Goal: Transaction & Acquisition: Purchase product/service

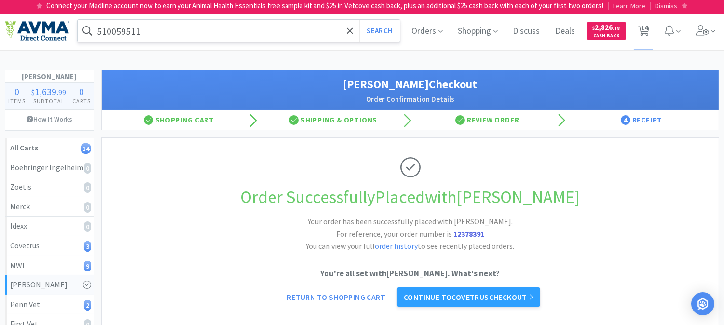
click at [154, 32] on input "510059511" at bounding box center [239, 31] width 322 height 22
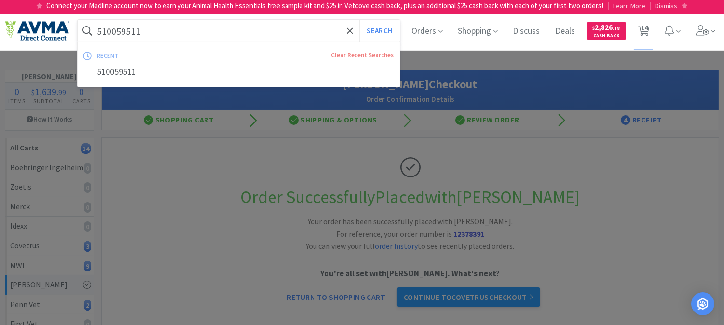
paste input "ZYV3000"
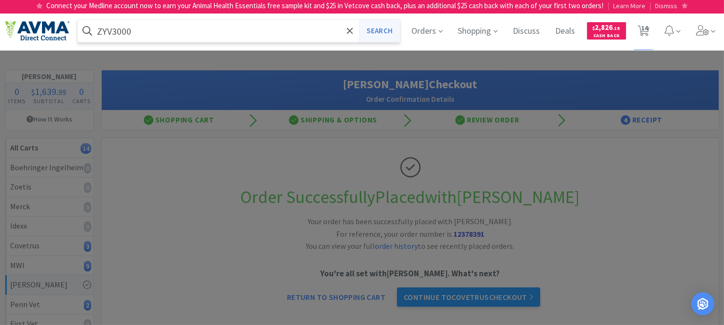
type input "ZYV3000"
click at [373, 27] on button "Search" at bounding box center [379, 31] width 40 height 22
select select "3"
select select "2"
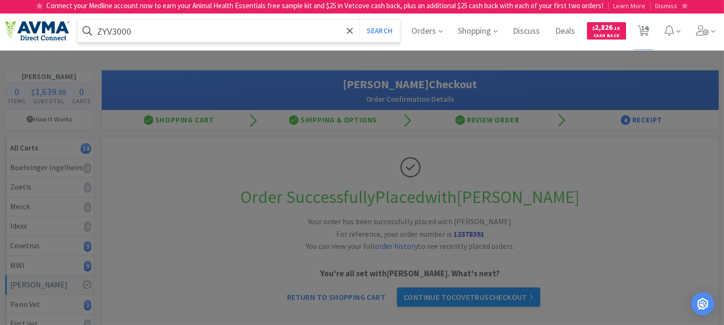
select select "1"
select select "2"
select select "4"
select select "1"
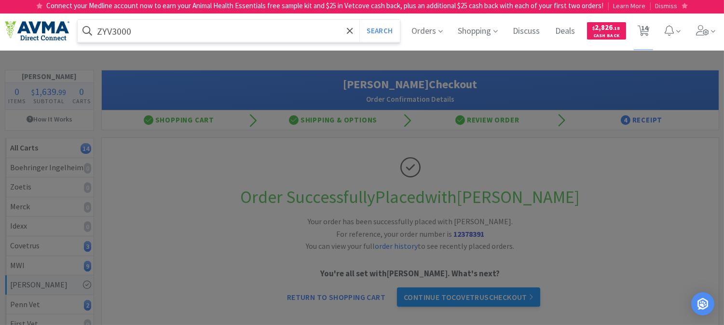
select select "1"
select select "2"
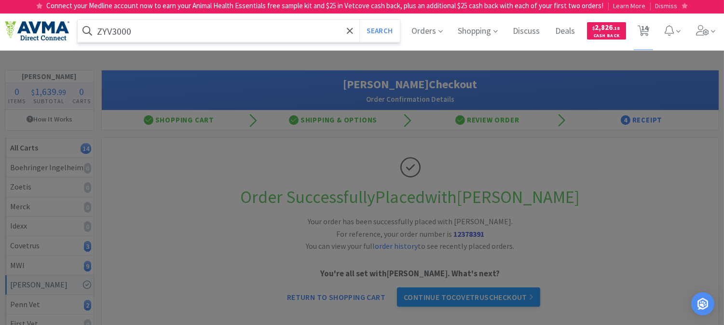
select select "1"
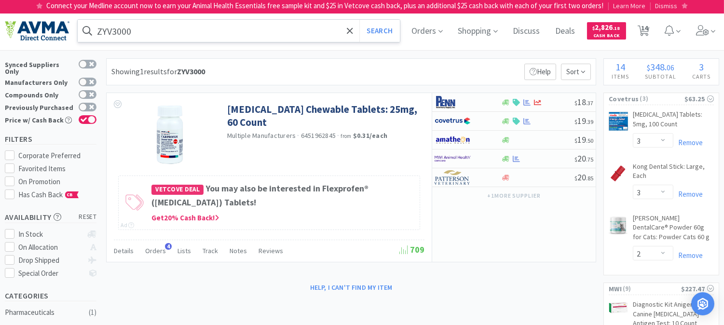
click at [163, 32] on input "ZYV3000" at bounding box center [239, 31] width 322 height 22
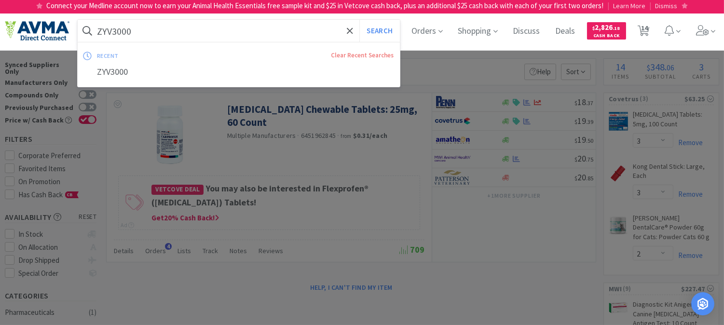
paste input "PVS23"
type input "PVS2300"
click at [380, 30] on button "Search" at bounding box center [379, 31] width 40 height 22
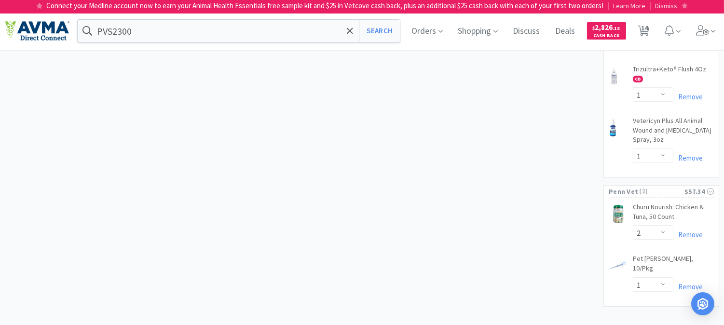
scroll to position [616, 0]
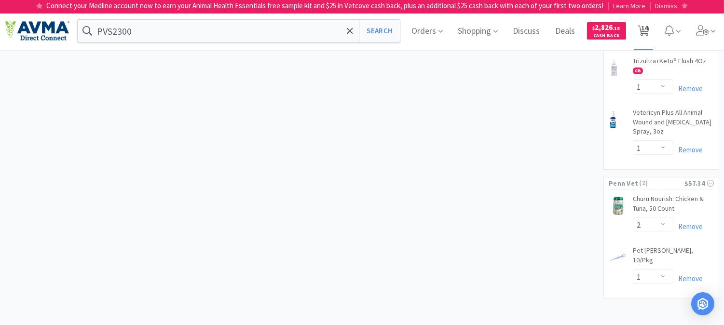
click at [648, 28] on span "14" at bounding box center [644, 28] width 7 height 39
select select "3"
select select "2"
select select "1"
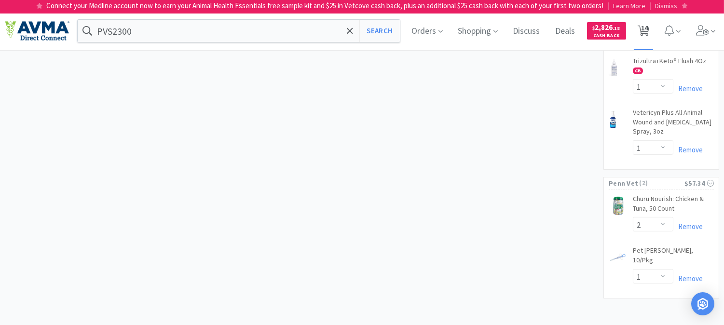
select select "2"
select select "4"
select select "1"
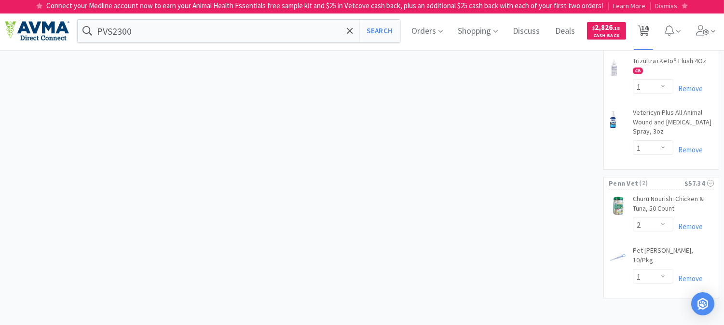
select select "1"
select select "2"
select select "1"
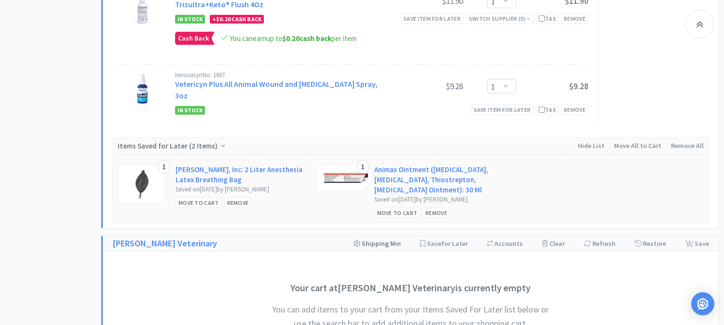
scroll to position [965, 0]
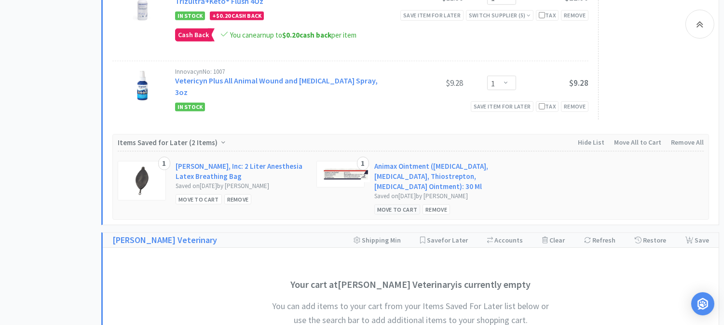
click at [398, 205] on div "Move to Cart" at bounding box center [397, 210] width 46 height 10
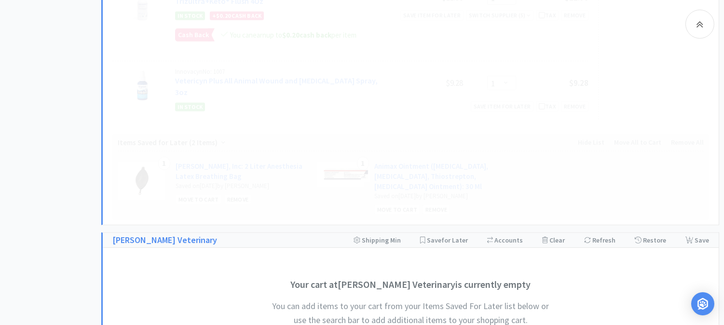
select select "1"
select select "2"
select select "4"
select select "1"
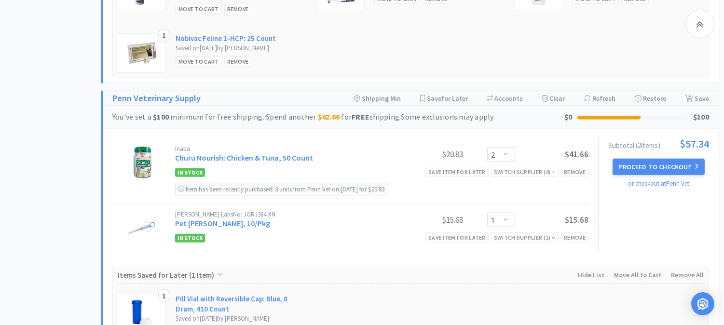
scroll to position [1447, 0]
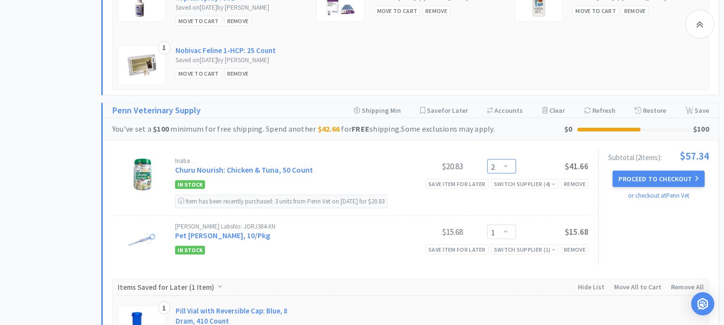
click at [507, 159] on select "Enter Quantity 1 2 3 4 5 6 7 8 9 10 11 12 13 14 15 16 17 18 19 20 Enter Quantity" at bounding box center [501, 166] width 29 height 14
click at [487, 159] on select "Enter Quantity 1 2 3 4 5 6 7 8 9 10 11 12 13 14 15 16 17 18 19 20 Enter Quantity" at bounding box center [501, 166] width 29 height 14
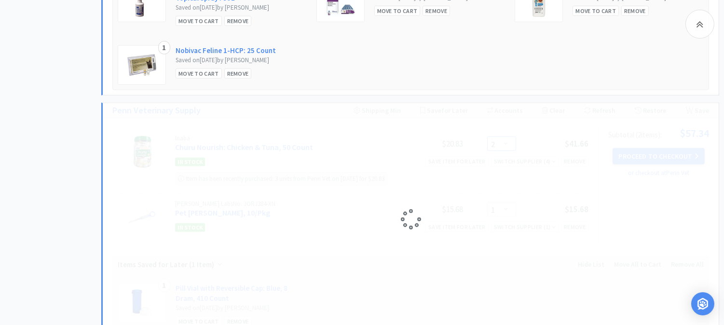
select select "4"
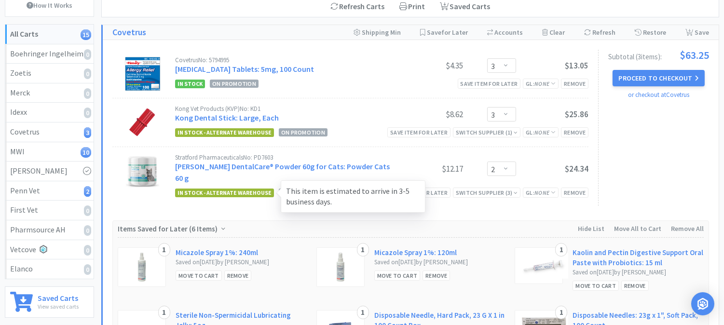
scroll to position [0, 0]
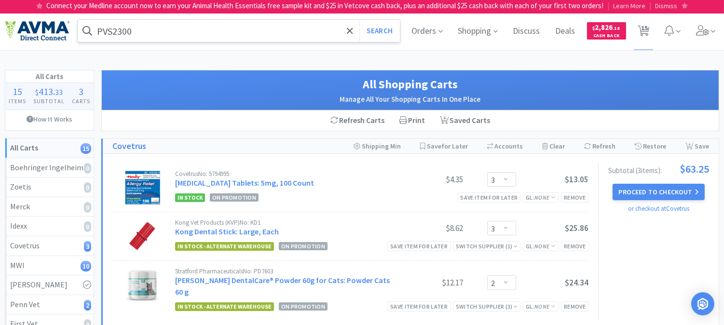
click at [186, 30] on input "PVS2300" at bounding box center [239, 31] width 322 height 22
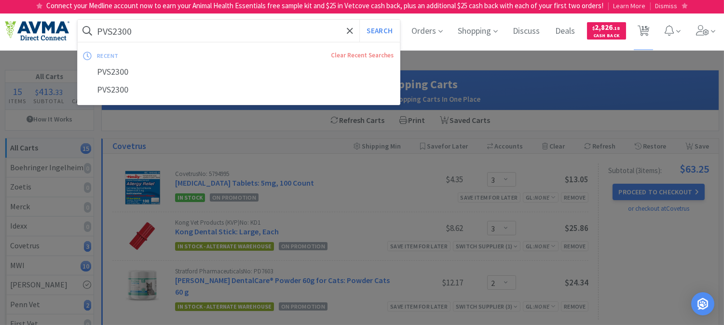
paste input "ZYV30"
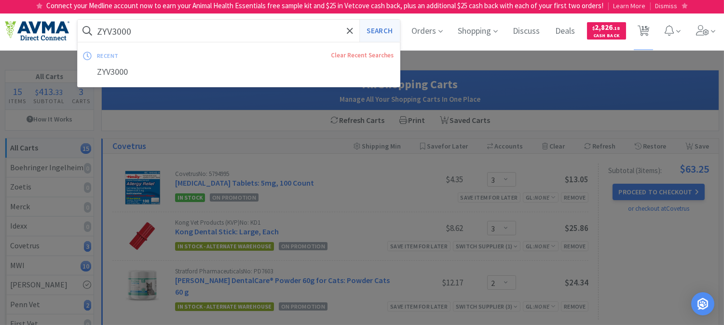
type input "ZYV3000"
click at [386, 29] on button "Search" at bounding box center [379, 31] width 40 height 22
select select "3"
select select "2"
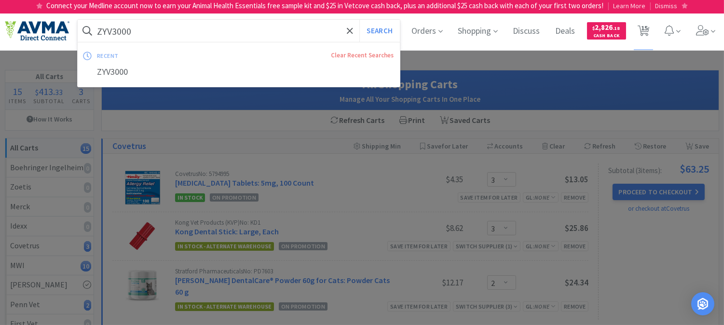
select select "1"
select select "2"
select select "4"
select select "1"
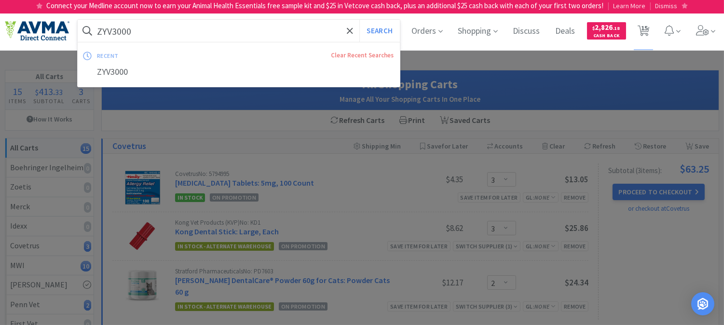
select select "1"
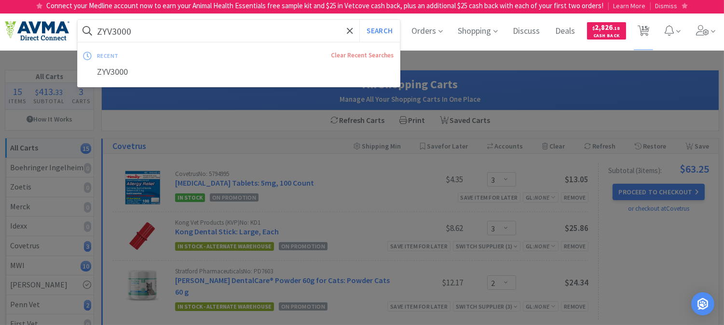
select select "4"
select select "1"
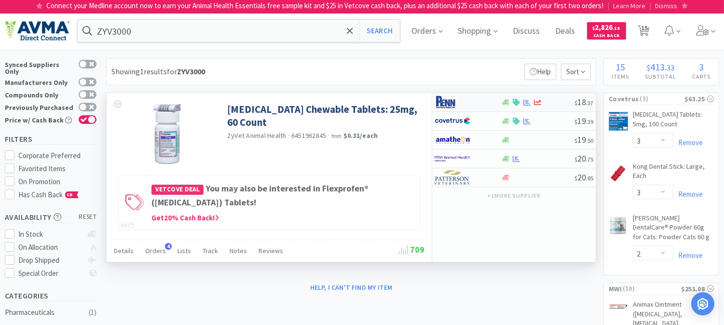
click at [447, 105] on img at bounding box center [453, 102] width 36 height 14
select select "1"
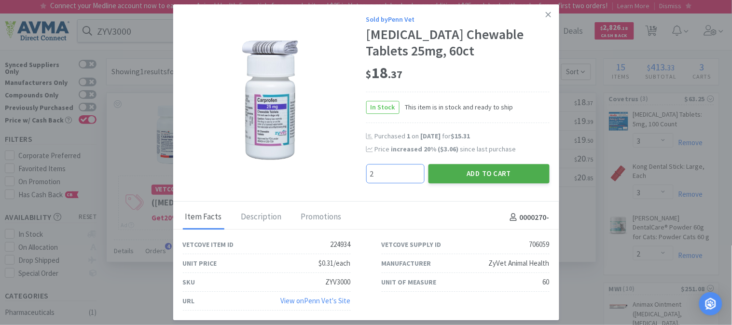
type input "2"
click at [479, 175] on button "Add to Cart" at bounding box center [488, 173] width 121 height 19
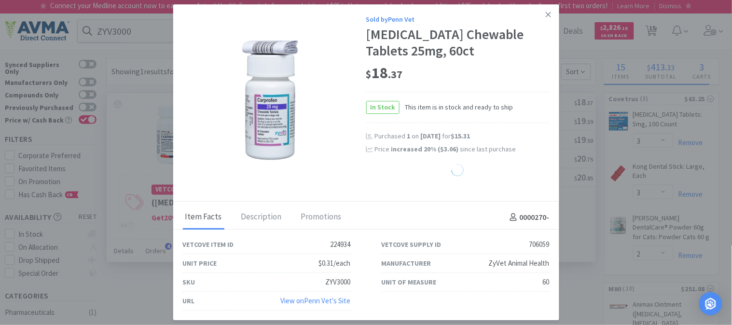
select select "2"
select select "4"
select select "1"
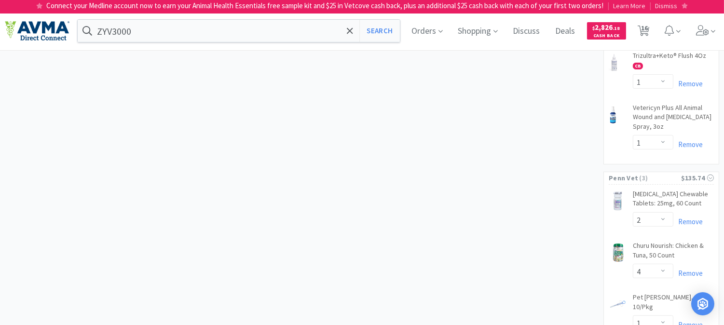
scroll to position [685, 0]
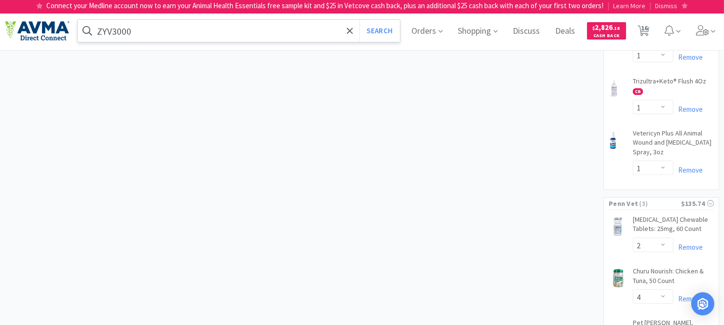
click at [137, 30] on input "ZYV3000" at bounding box center [239, 31] width 322 height 22
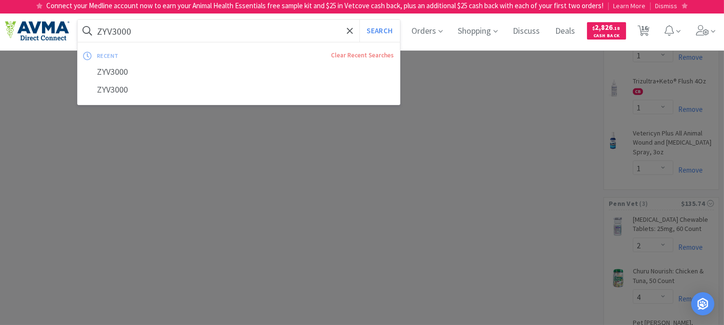
paste input "PVS23"
type input "PVS2300"
click at [383, 33] on button "Search" at bounding box center [379, 31] width 40 height 22
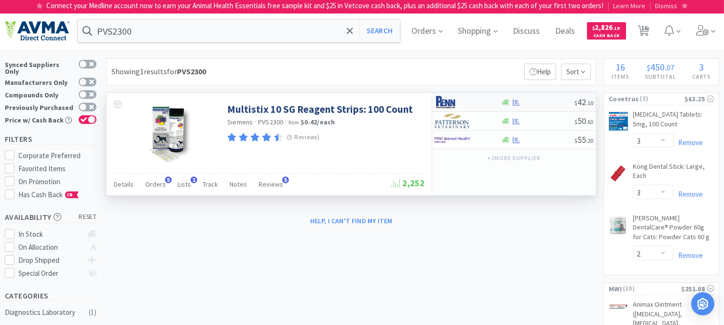
click at [444, 103] on img at bounding box center [453, 102] width 36 height 14
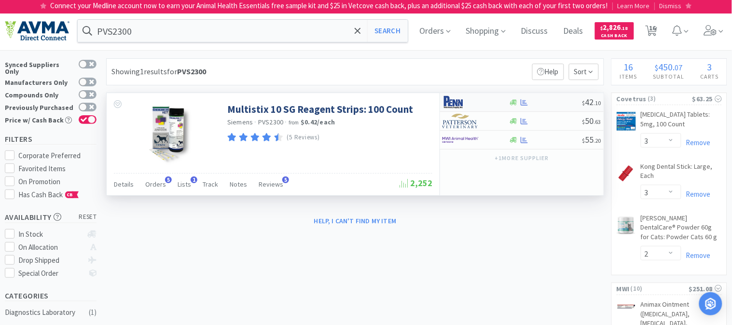
select select "1"
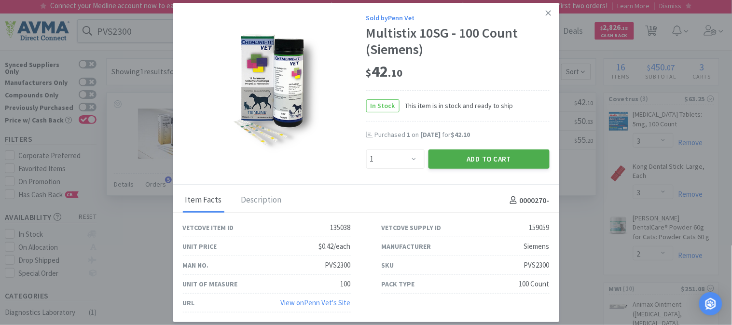
click at [483, 160] on button "Add to Cart" at bounding box center [488, 159] width 121 height 19
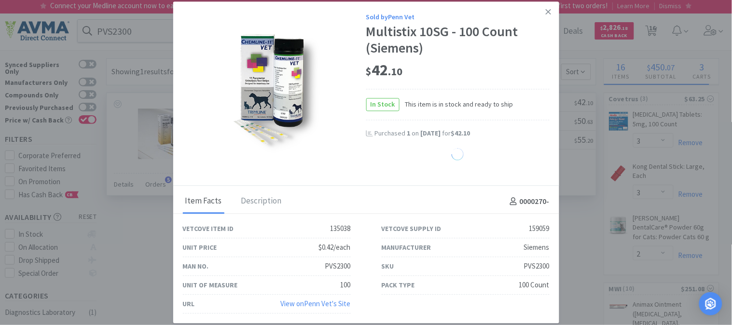
select select "1"
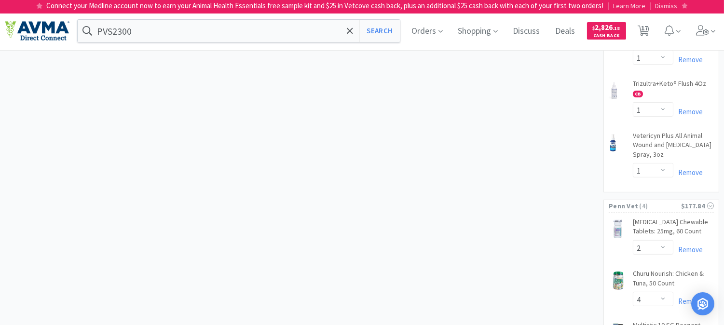
scroll to position [629, 0]
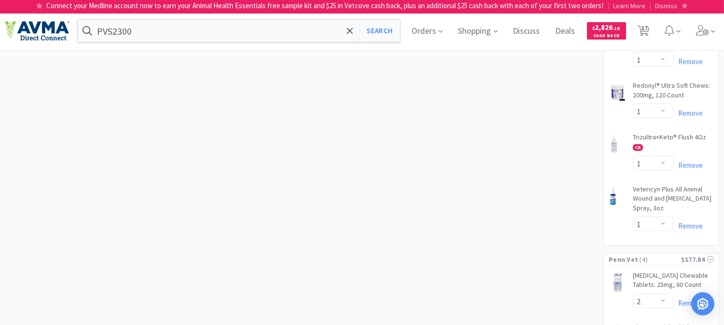
drag, startPoint x: 650, startPoint y: 26, endPoint x: 607, endPoint y: 58, distance: 53.8
click at [648, 26] on span "17" at bounding box center [644, 28] width 7 height 39
select select "3"
select select "2"
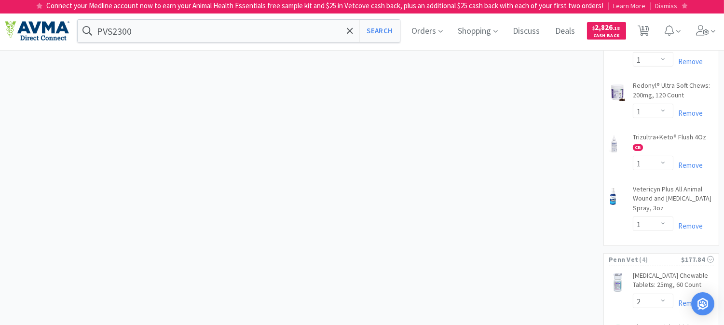
select select "1"
select select "2"
select select "4"
select select "1"
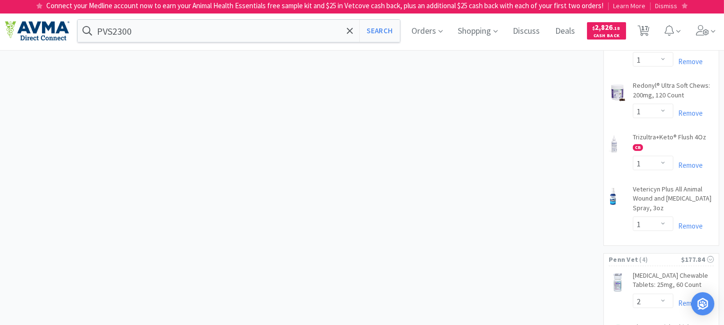
select select "1"
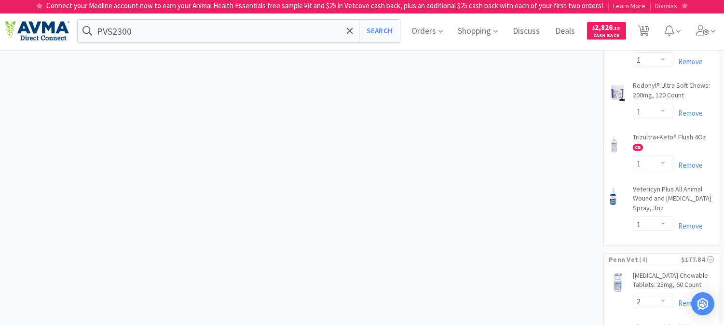
select select "2"
select select "4"
select select "1"
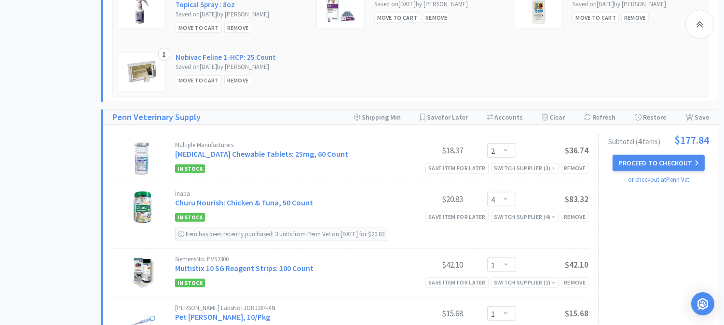
scroll to position [1447, 0]
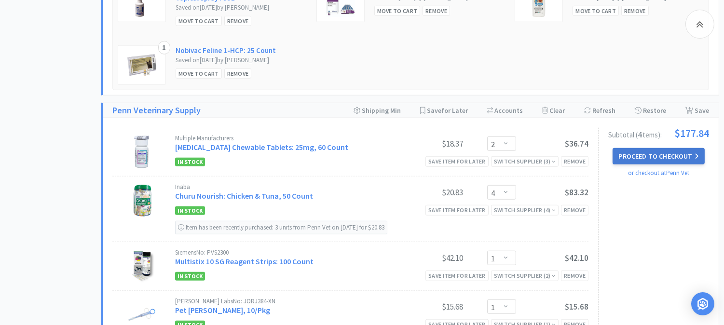
click at [643, 148] on button "Proceed to Checkout" at bounding box center [659, 156] width 92 height 16
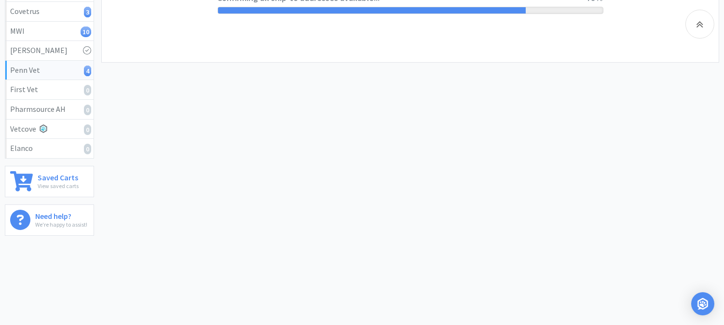
select select "V0537"
select select "U001"
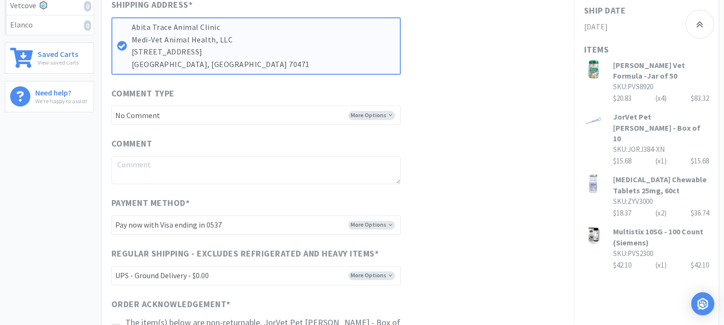
scroll to position [375, 0]
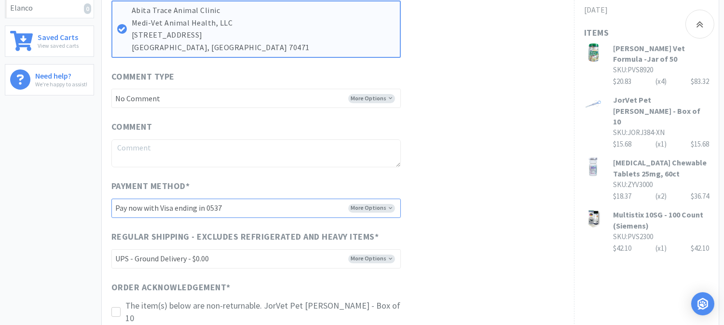
click at [330, 206] on select "-------- Pay now with Visa ending in 0537 Pay now with Visa ending in 4277 Pay …" at bounding box center [255, 208] width 289 height 19
select select "V5253"
click at [111, 199] on select "-------- Pay now with Visa ending in 0537 Pay now with Visa ending in 4277 Pay …" at bounding box center [255, 208] width 289 height 19
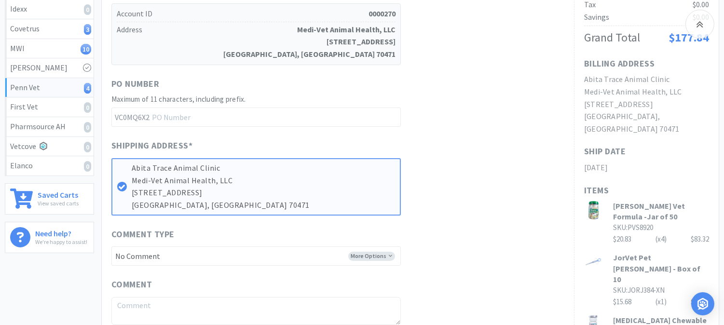
scroll to position [214, 0]
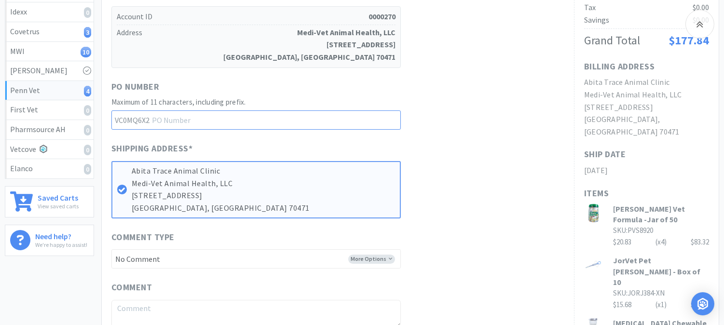
click at [208, 119] on input "text" at bounding box center [255, 119] width 289 height 19
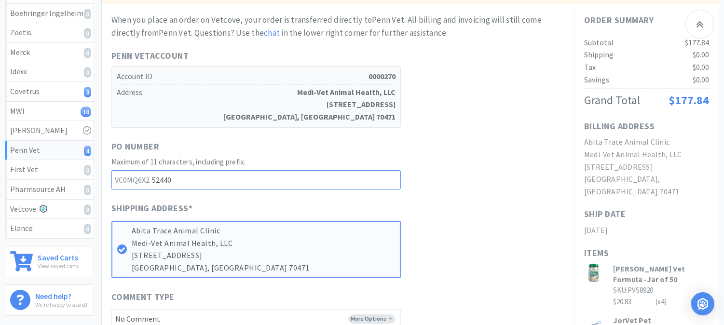
scroll to position [153, 0]
type input "52440"
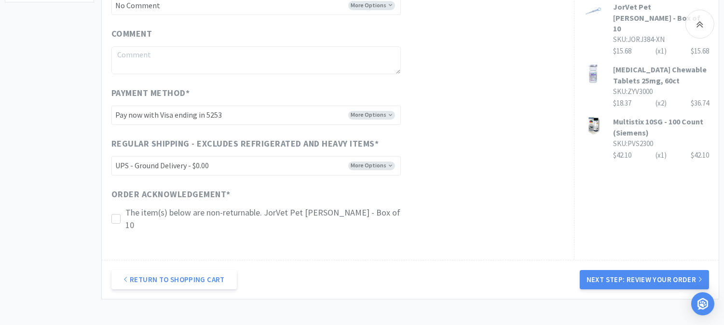
scroll to position [528, 0]
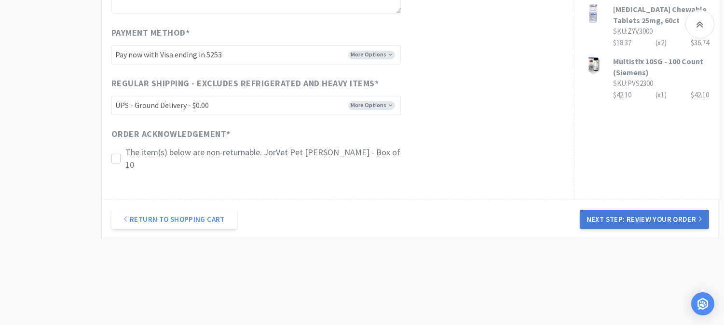
click at [632, 210] on button "Next Step: Review Your Order" at bounding box center [644, 219] width 129 height 19
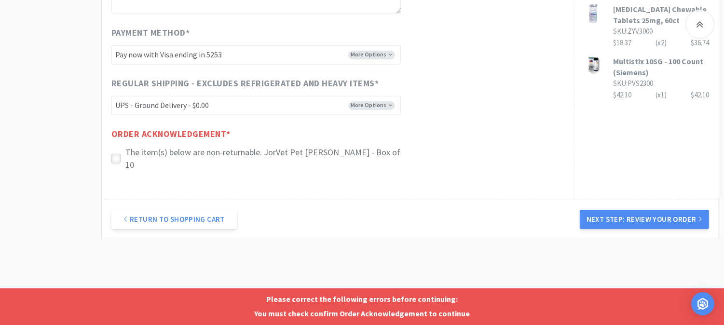
click at [113, 155] on icon at bounding box center [115, 158] width 7 height 7
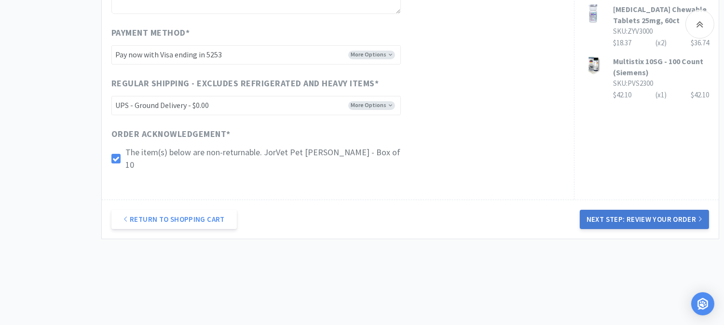
click at [635, 210] on button "Next Step: Review Your Order" at bounding box center [644, 219] width 129 height 19
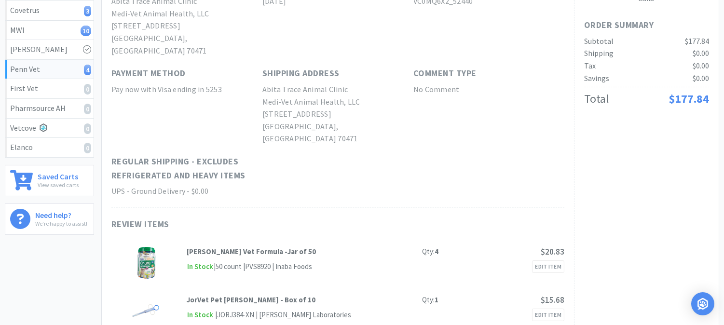
scroll to position [0, 0]
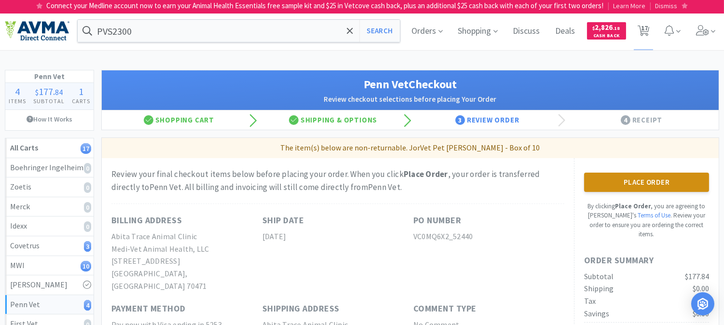
click at [640, 180] on button "Place Order" at bounding box center [646, 182] width 125 height 19
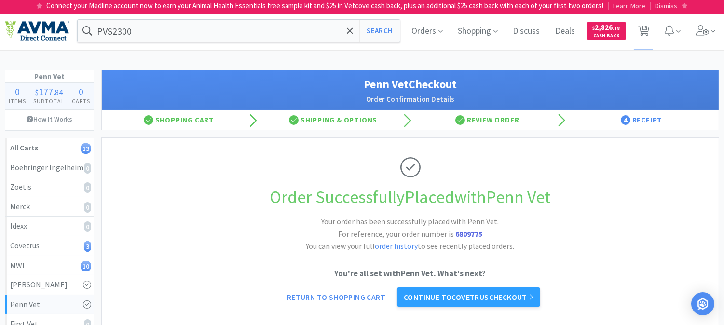
click at [471, 233] on strong "6809775" at bounding box center [468, 234] width 27 height 10
copy strong "6809775"
drag, startPoint x: 596, startPoint y: 234, endPoint x: 606, endPoint y: 230, distance: 10.8
click at [596, 234] on div "Order Successfully Placed with Penn Vet Your order has been successfully placed…" at bounding box center [410, 232] width 598 height 189
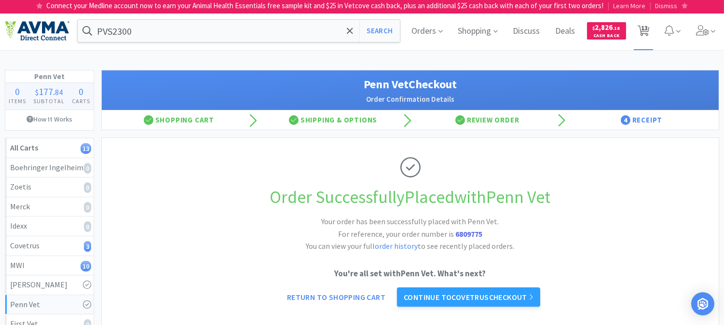
click at [644, 31] on span "13" at bounding box center [644, 28] width 7 height 39
select select "3"
select select "2"
select select "1"
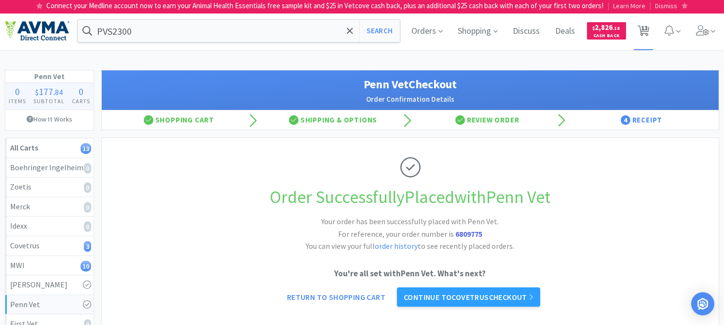
select select "1"
select select "2"
select select "4"
select select "1"
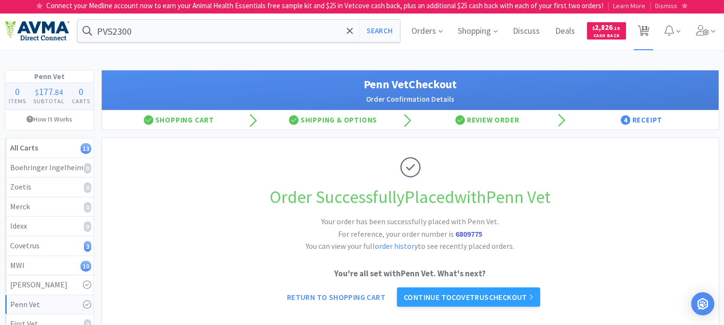
select select "1"
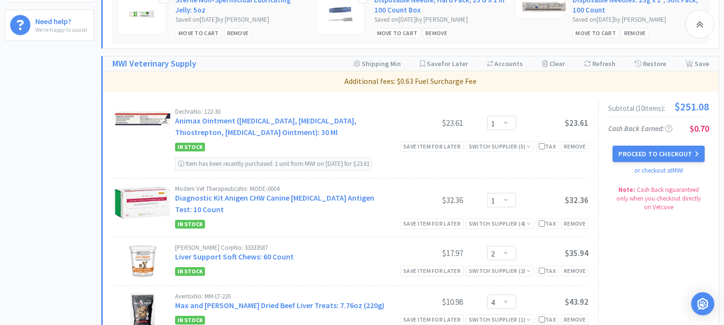
scroll to position [428, 0]
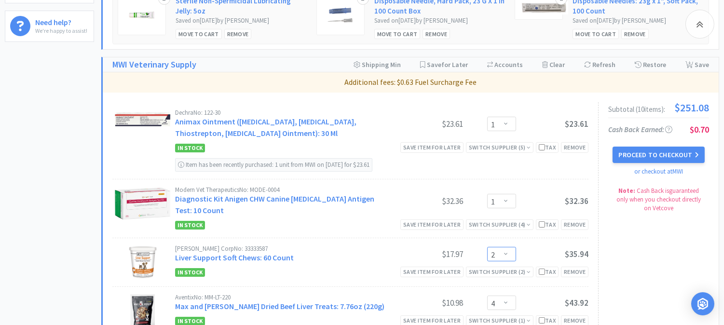
click at [503, 247] on select "Enter Quantity 1 2 3 4 5 6 7 8 9 10 11 12 13 14 15 16 17 18 19 20 Enter Quantity" at bounding box center [501, 254] width 29 height 14
click at [487, 247] on select "Enter Quantity 1 2 3 4 5 6 7 8 9 10 11 12 13 14 15 16 17 18 19 20 Enter Quantity" at bounding box center [501, 254] width 29 height 14
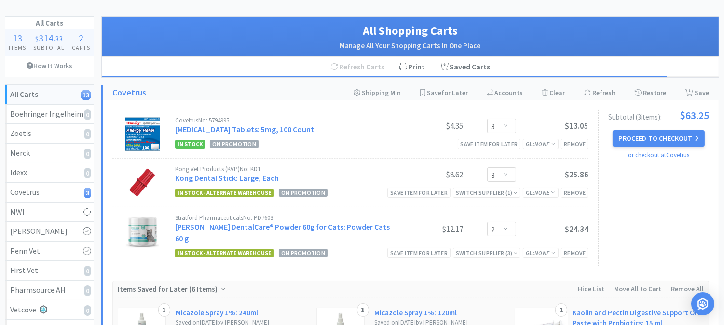
select select "1"
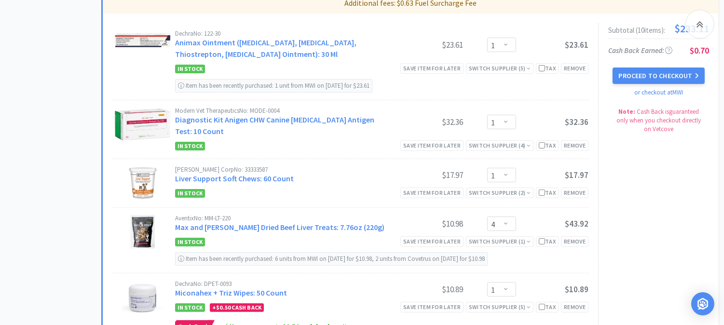
scroll to position [482, 0]
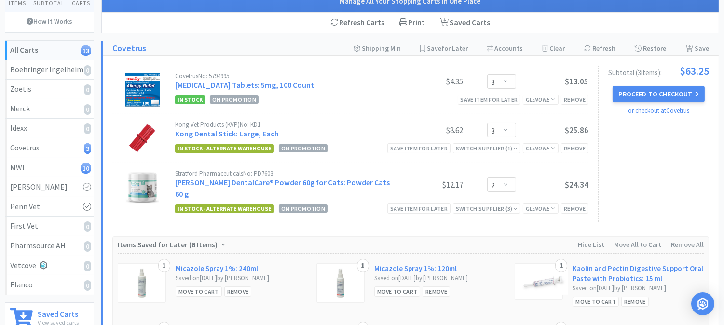
scroll to position [0, 0]
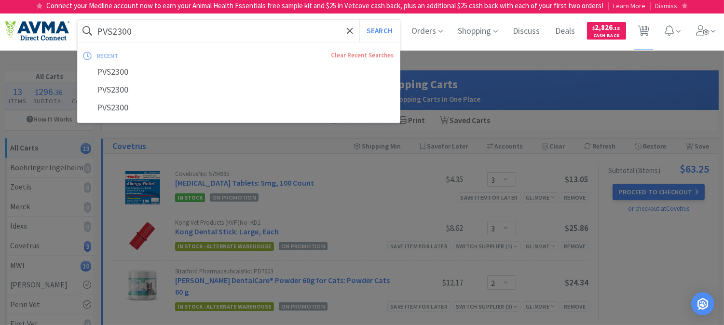
click at [160, 35] on input "PVS2300" at bounding box center [239, 31] width 322 height 22
paste input "036277"
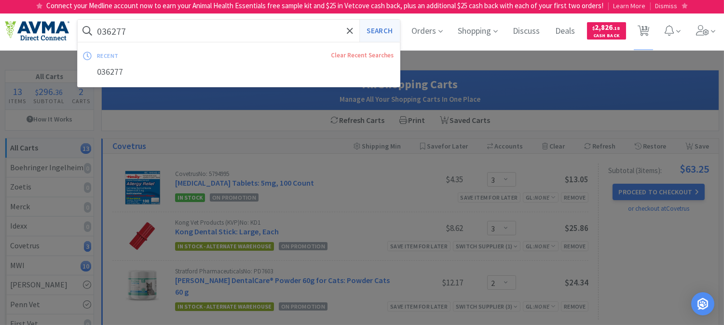
type input "036277"
click at [377, 32] on button "Search" at bounding box center [379, 31] width 40 height 22
select select "3"
select select "2"
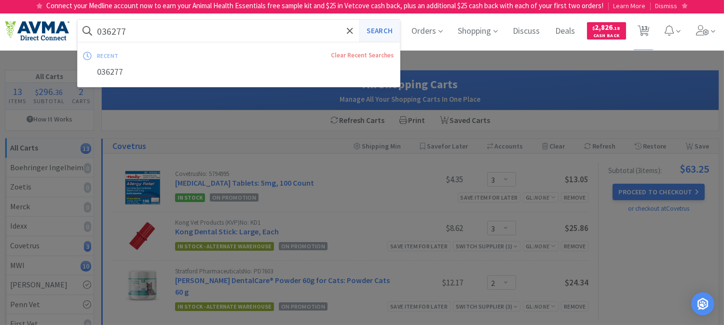
select select "1"
select select "4"
select select "1"
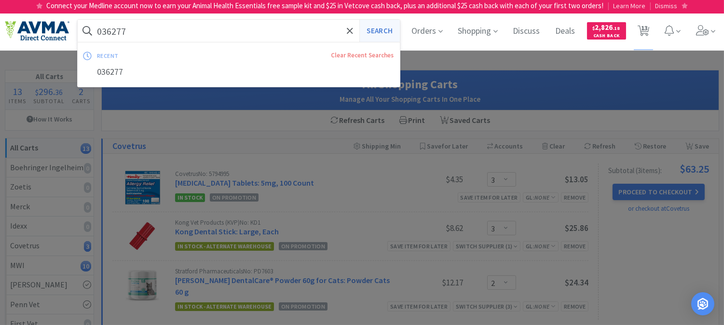
select select "1"
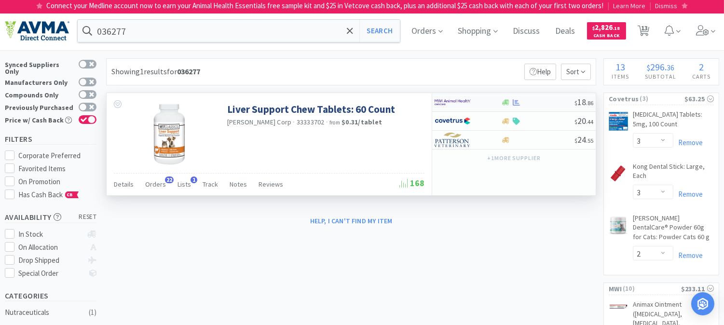
click at [453, 102] on img at bounding box center [453, 102] width 36 height 14
select select "1"
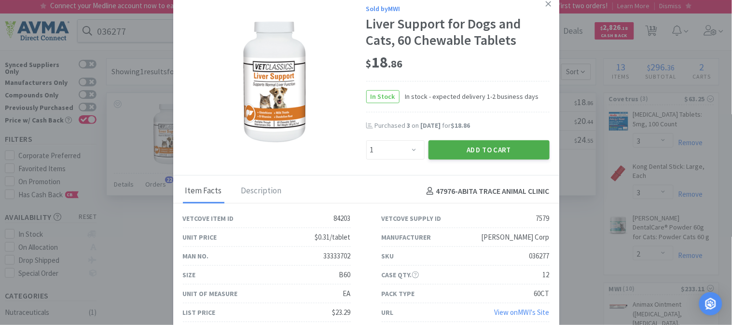
click at [491, 147] on button "Add to Cart" at bounding box center [488, 149] width 121 height 19
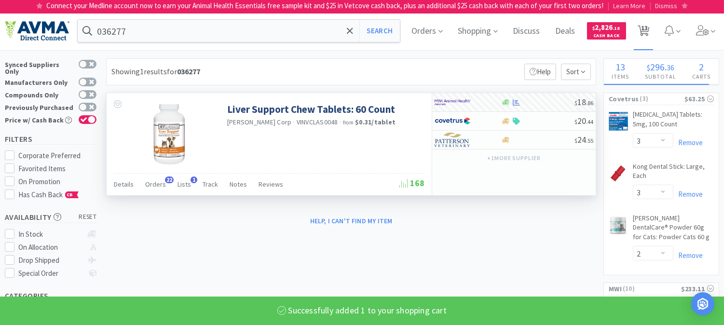
select select "1"
select select "4"
select select "1"
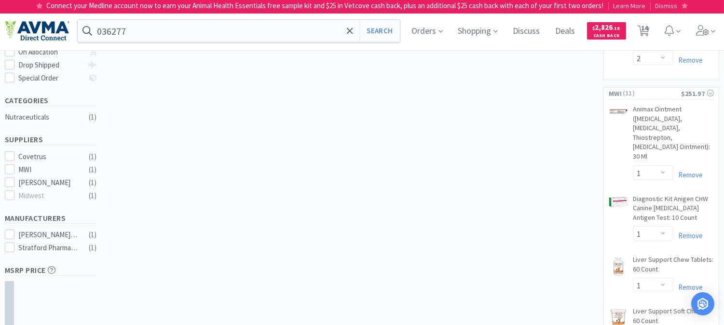
scroll to position [214, 0]
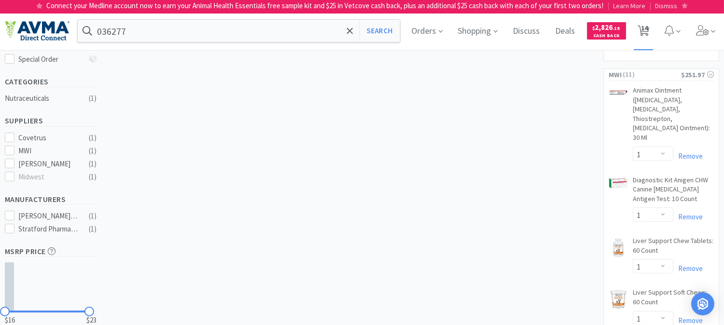
click at [648, 30] on span "14" at bounding box center [644, 28] width 7 height 39
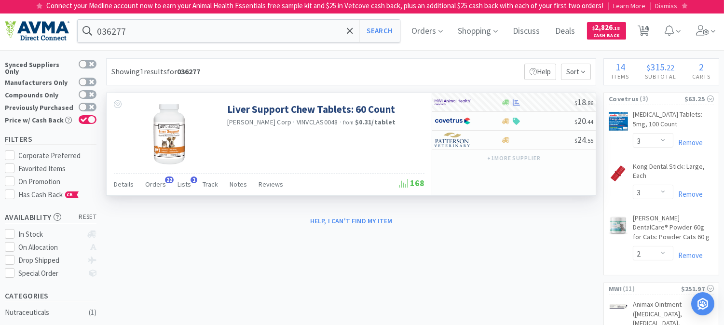
select select "3"
select select "2"
select select "1"
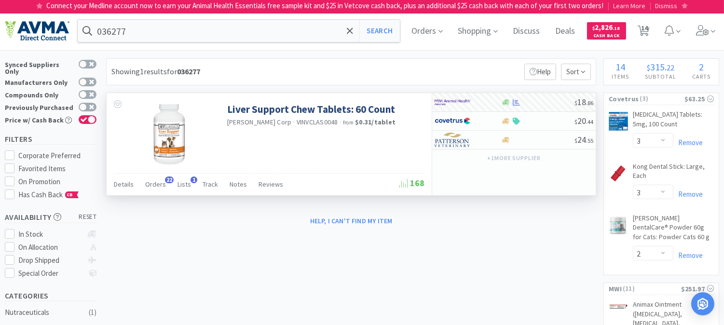
select select "1"
select select "4"
select select "1"
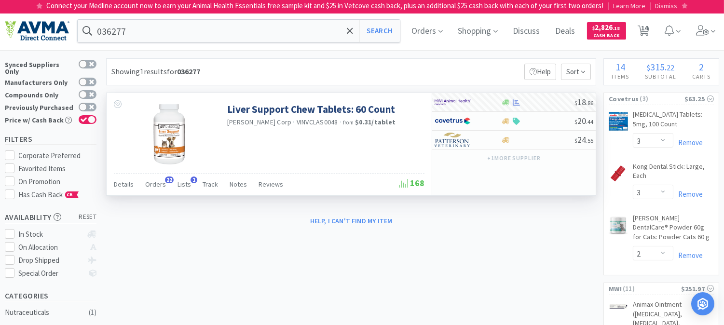
select select "1"
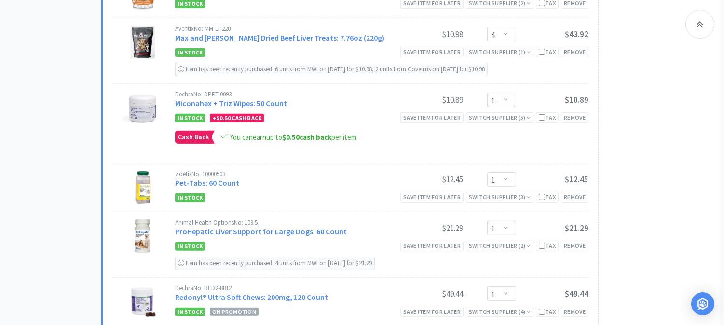
scroll to position [750, 0]
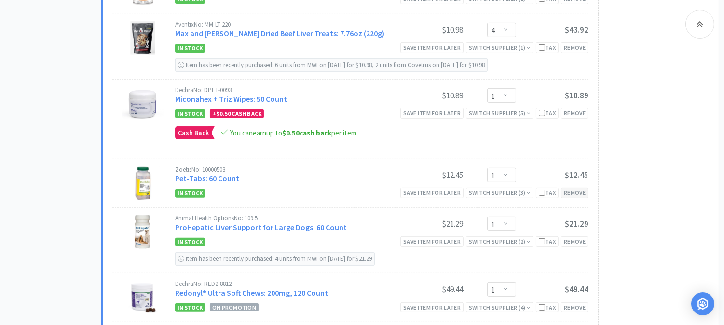
click at [579, 188] on div "Remove" at bounding box center [574, 193] width 27 height 10
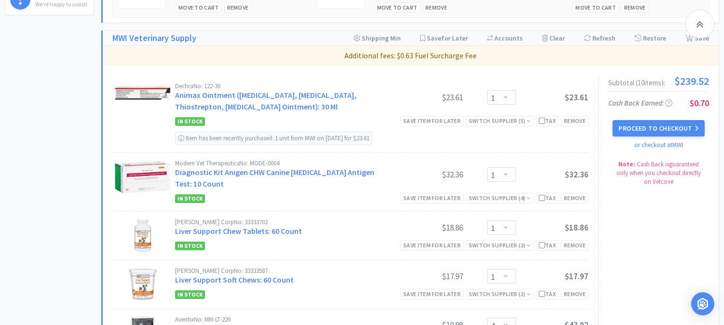
scroll to position [428, 0]
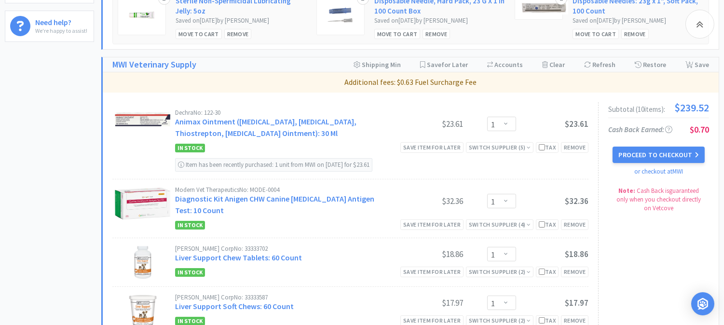
click at [687, 201] on div "Note: Cash Back is guaranteed only when you checkout directly on Vetcove" at bounding box center [658, 200] width 91 height 27
click at [657, 147] on button "Proceed to Checkout" at bounding box center [659, 155] width 92 height 16
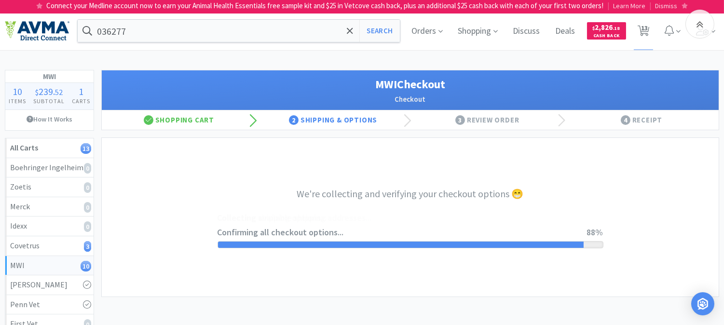
select select "CC_9481287516445253"
select select "FXY"
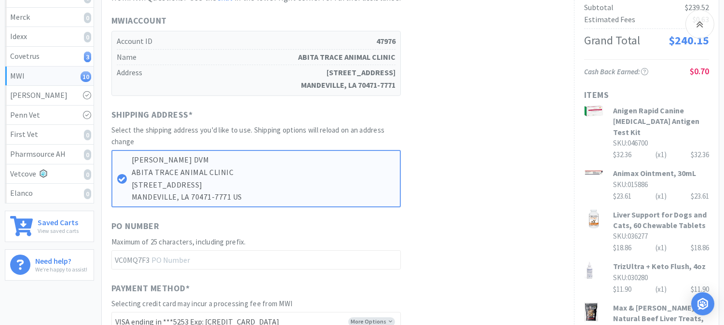
scroll to position [214, 0]
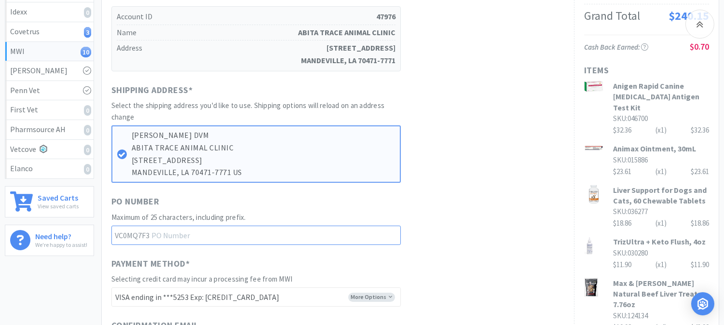
click at [192, 237] on input "text" at bounding box center [255, 235] width 289 height 19
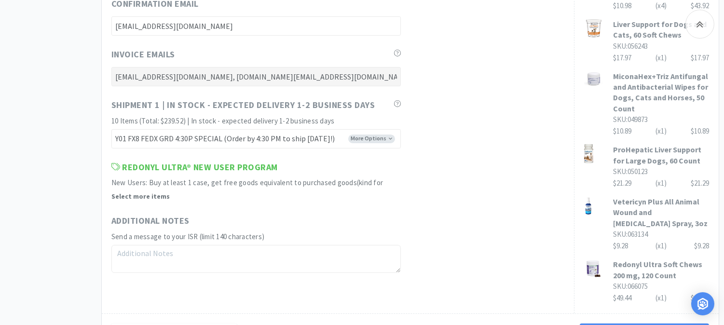
scroll to position [643, 0]
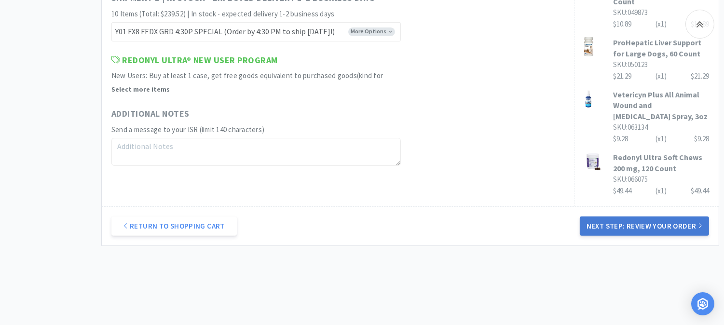
type input "52442"
click at [622, 217] on button "Next Step: Review Your Order" at bounding box center [644, 226] width 129 height 19
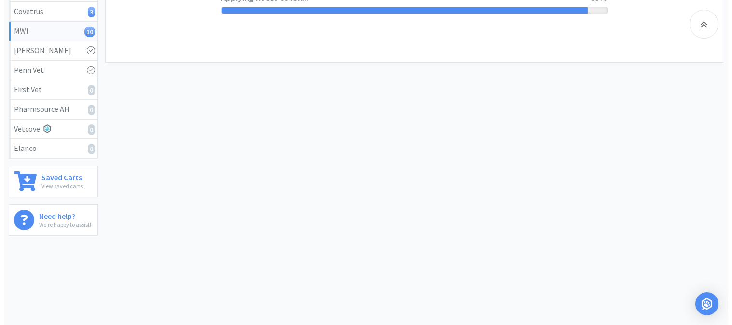
scroll to position [0, 0]
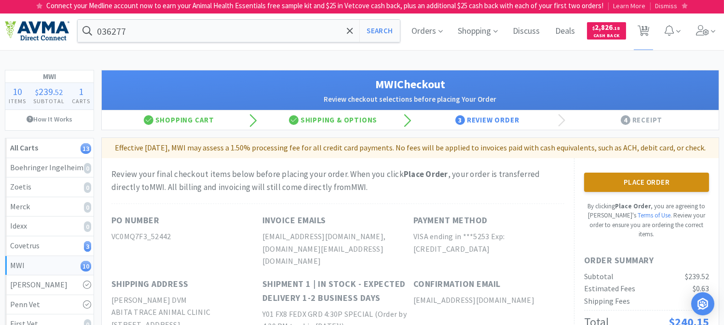
click at [639, 192] on button "Place Order" at bounding box center [646, 182] width 125 height 19
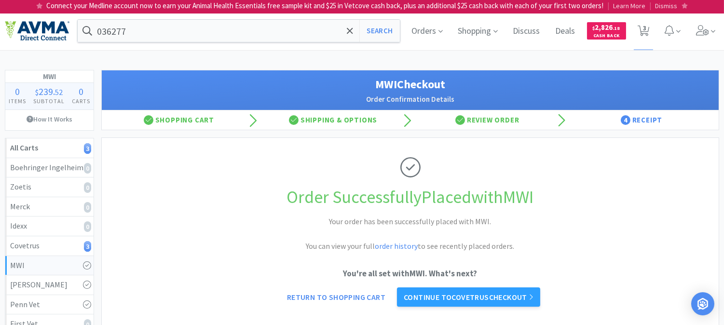
click at [92, 5] on p "Connect your Medline account now to earn your Animal Health Essentials free sam…" at bounding box center [325, 6] width 557 height 12
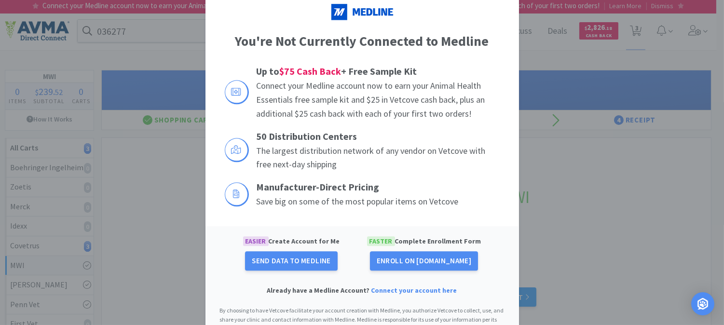
click at [191, 161] on div "You're Not Currently Connected to Medline Up to $75 Cash Back + Free Sample Kit…" at bounding box center [362, 162] width 724 height 325
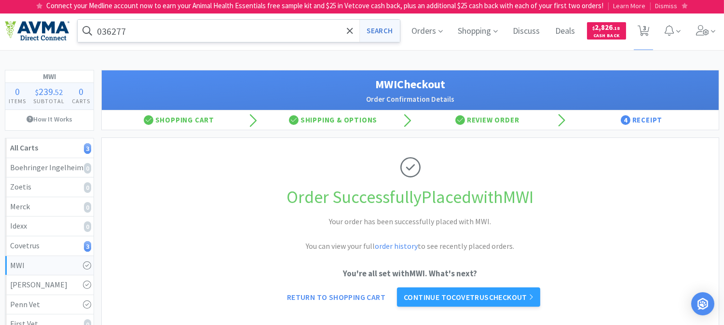
click at [388, 29] on button "Search" at bounding box center [379, 31] width 40 height 22
select select "3"
select select "2"
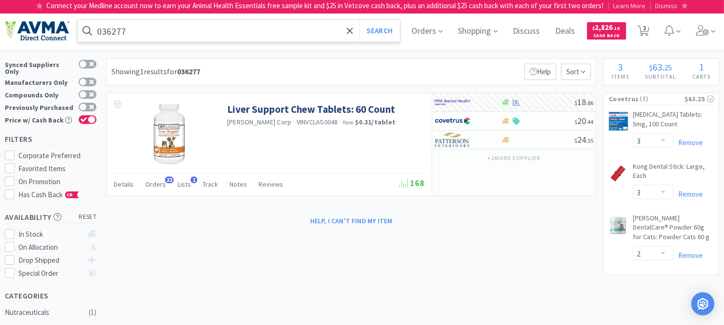
click at [108, 30] on input "036277" at bounding box center [239, 31] width 322 height 22
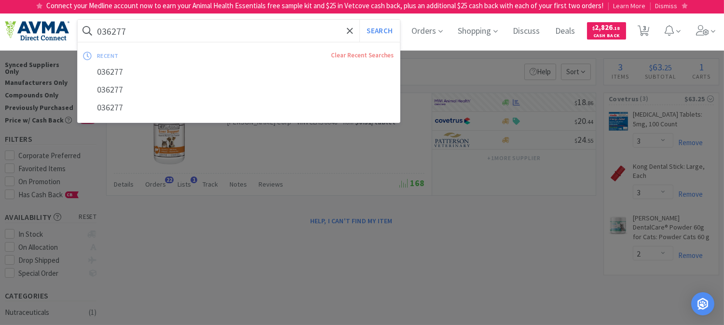
paste input "19243"
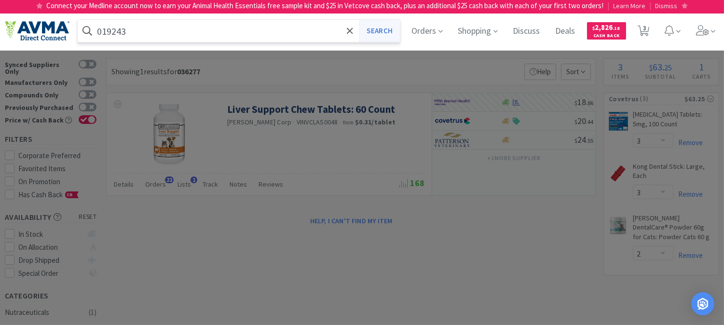
type input "019243"
click at [393, 33] on button "Search" at bounding box center [379, 31] width 40 height 22
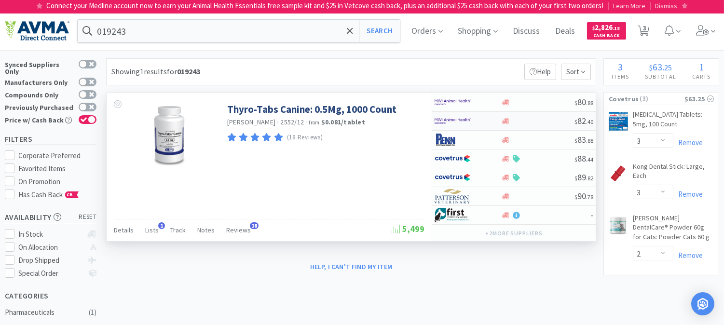
click at [460, 120] on img at bounding box center [453, 121] width 36 height 14
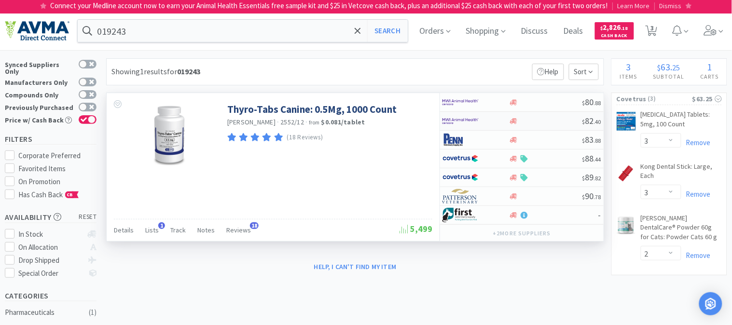
select select "1"
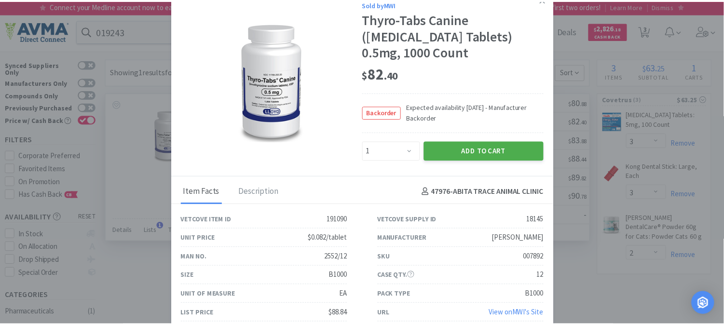
scroll to position [6, 0]
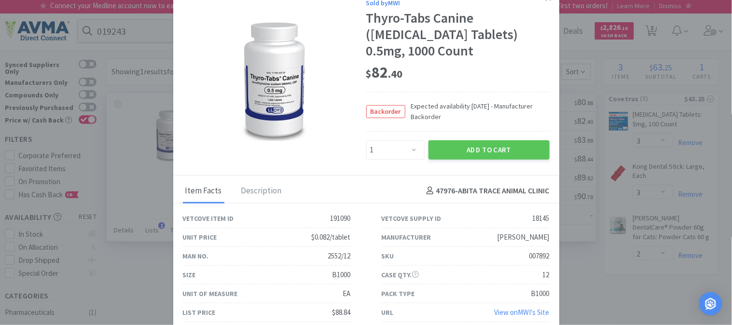
click at [529, 253] on div "007892" at bounding box center [539, 256] width 20 height 12
copy div "007892"
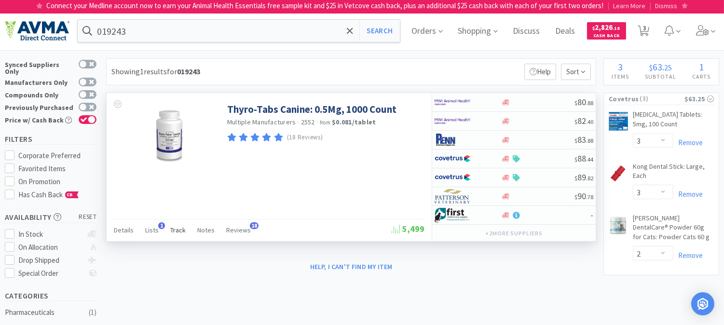
click at [182, 232] on span "Track" at bounding box center [177, 230] width 15 height 9
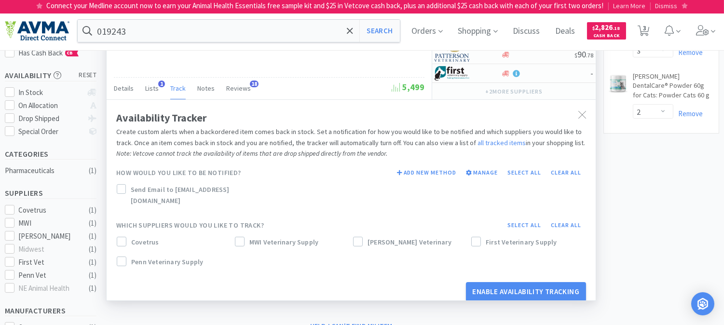
scroll to position [161, 0]
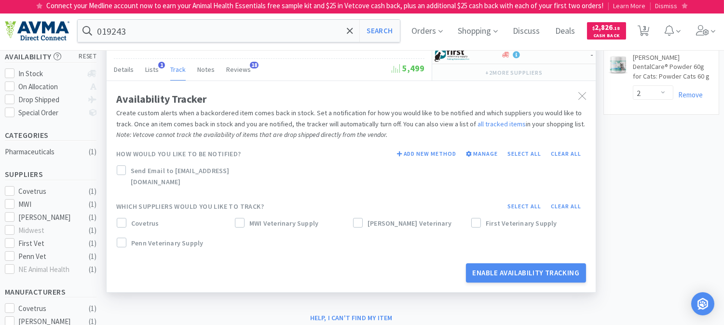
click at [126, 172] on label "Send Email to [EMAIL_ADDRESS][DOMAIN_NAME]" at bounding box center [194, 176] width 154 height 22
click at [525, 200] on button "Select all" at bounding box center [525, 207] width 44 height 14
click at [473, 220] on icon at bounding box center [476, 223] width 7 height 7
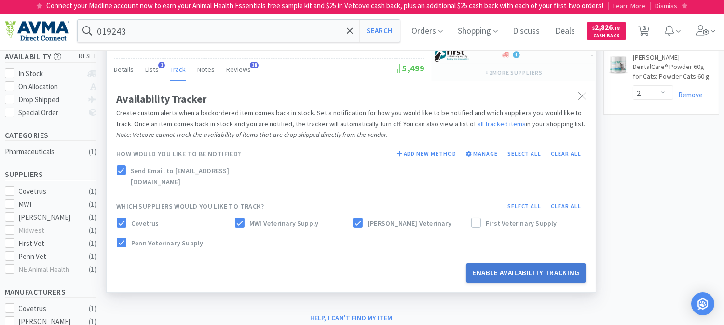
click at [524, 263] on button "Enable Availability Tracking" at bounding box center [526, 272] width 121 height 19
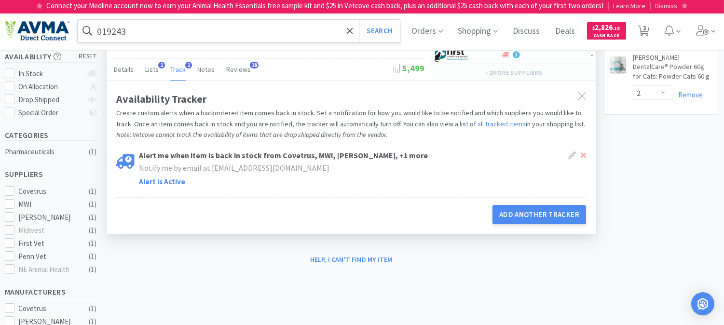
click at [150, 29] on input "019243" at bounding box center [239, 31] width 322 height 22
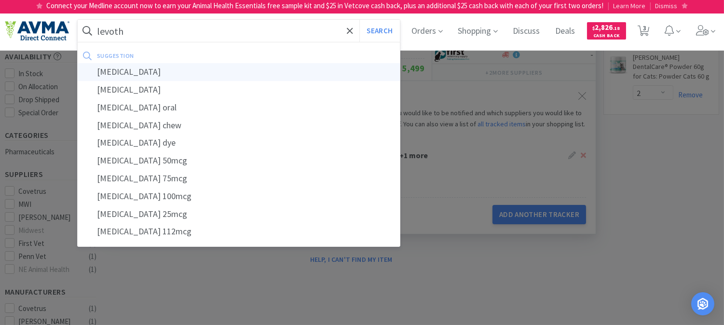
click at [124, 69] on div "[MEDICAL_DATA]" at bounding box center [239, 72] width 322 height 18
type input "[MEDICAL_DATA]"
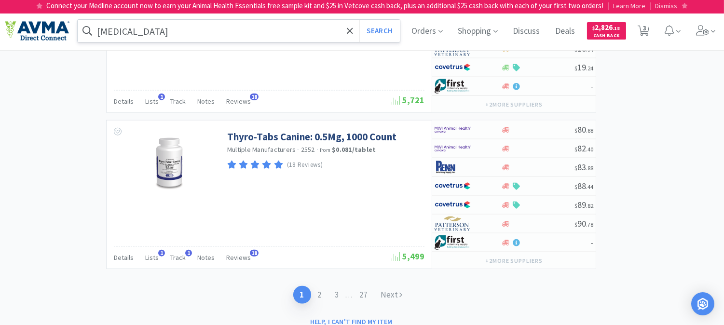
scroll to position [2182, 0]
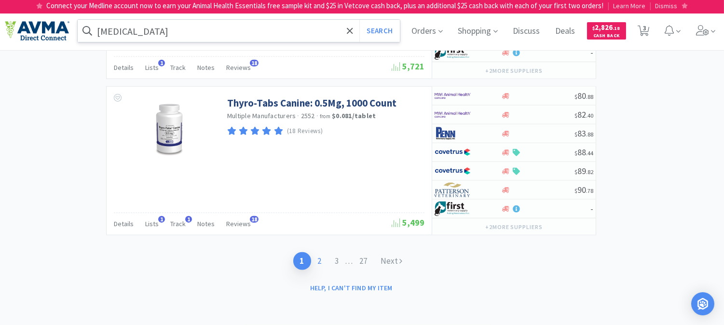
click at [320, 259] on link "2" at bounding box center [319, 261] width 17 height 18
